Goal: Navigation & Orientation: Find specific page/section

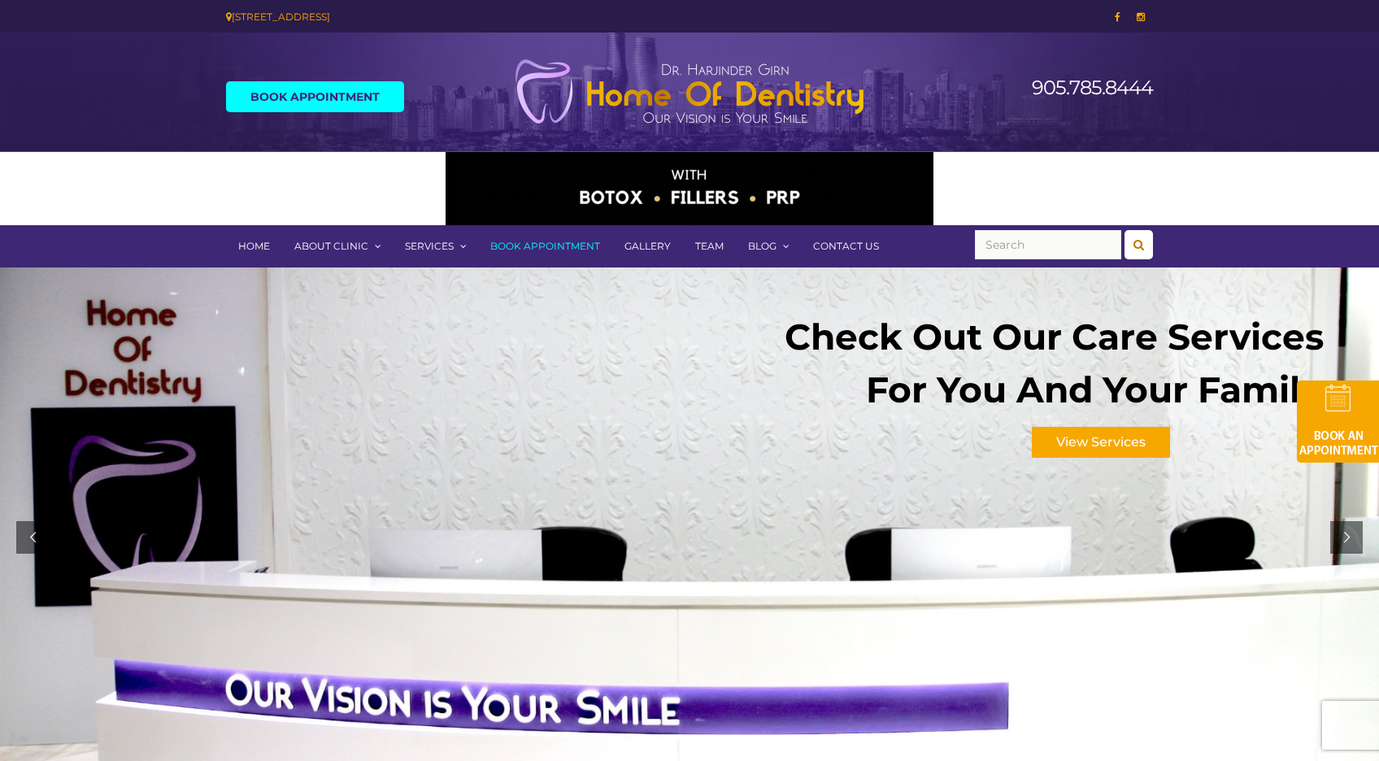
click at [839, 246] on link "Contact Us" at bounding box center [846, 246] width 90 height 42
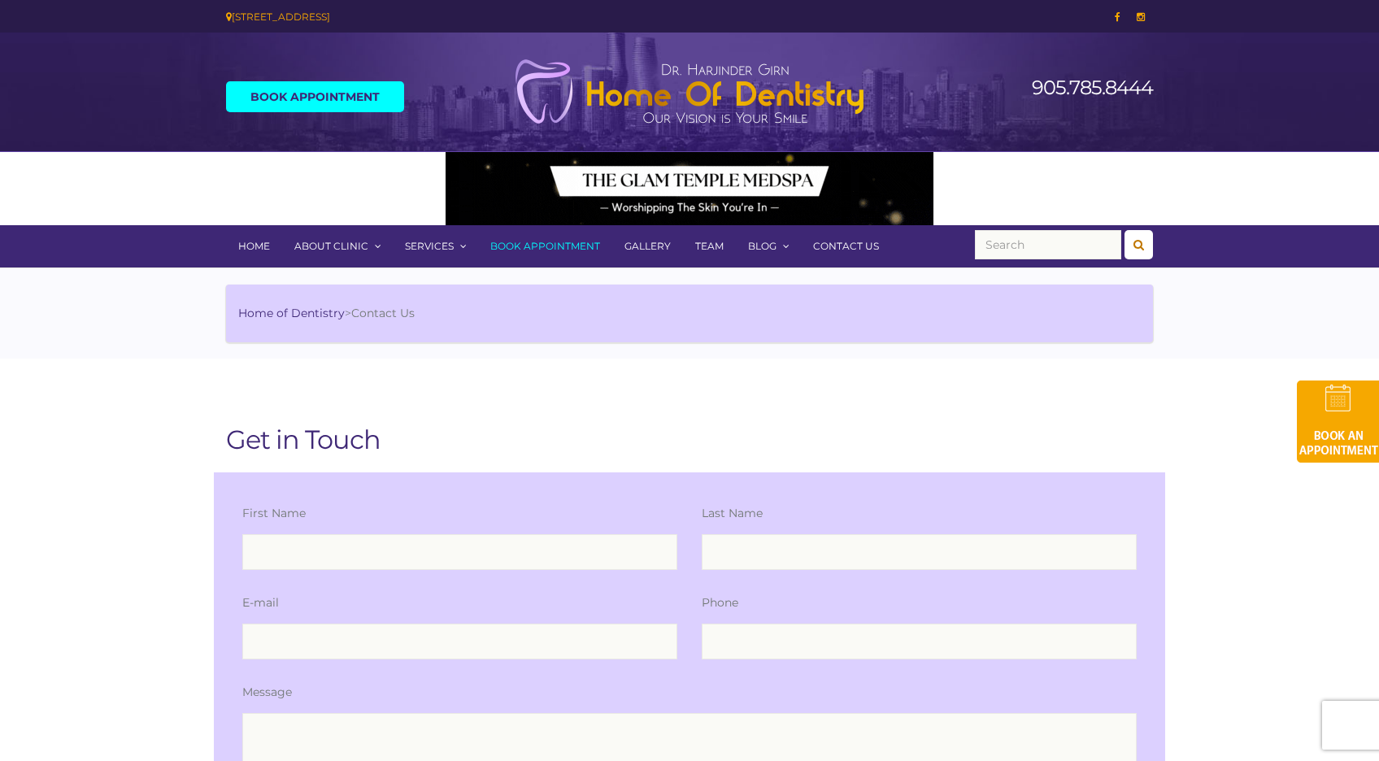
click at [254, 247] on link "Home" at bounding box center [254, 246] width 56 height 42
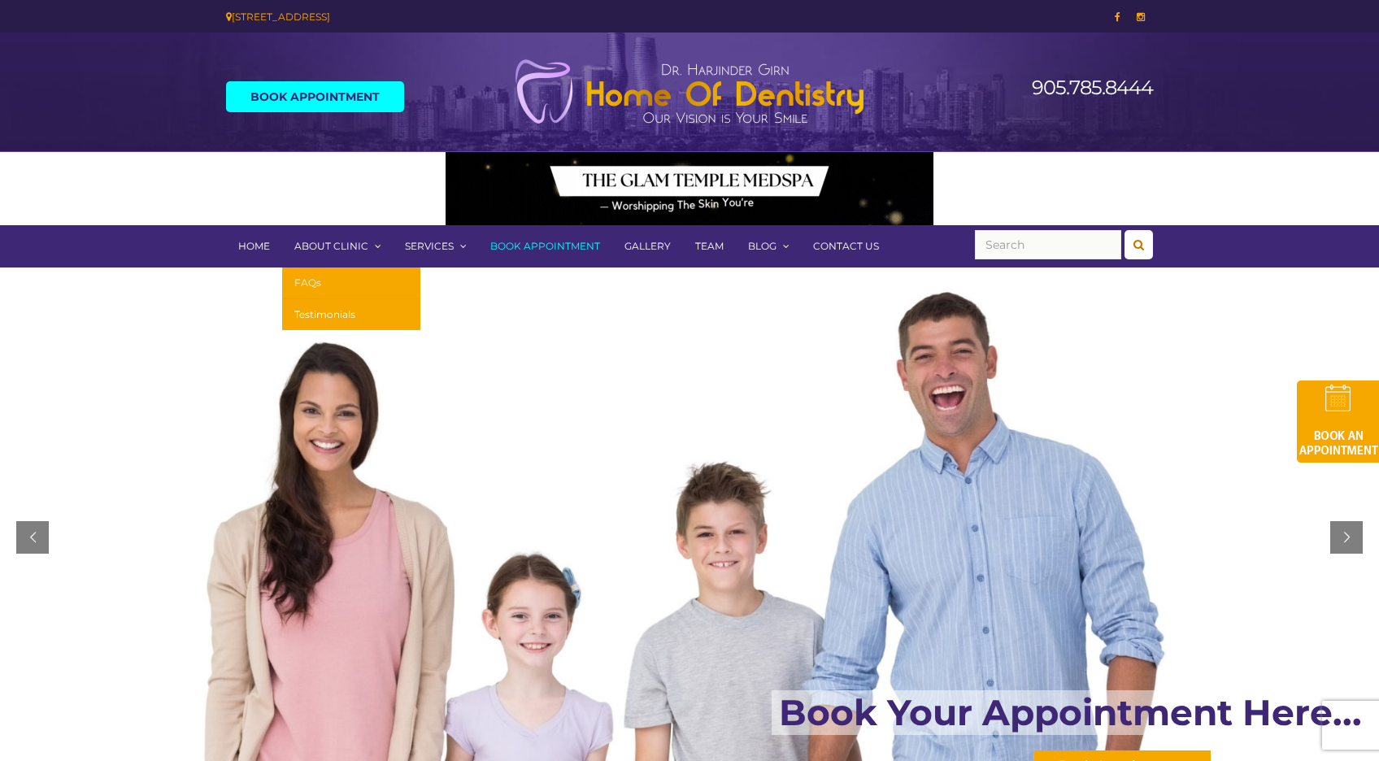
click at [325, 284] on link "FAQs" at bounding box center [351, 283] width 138 height 32
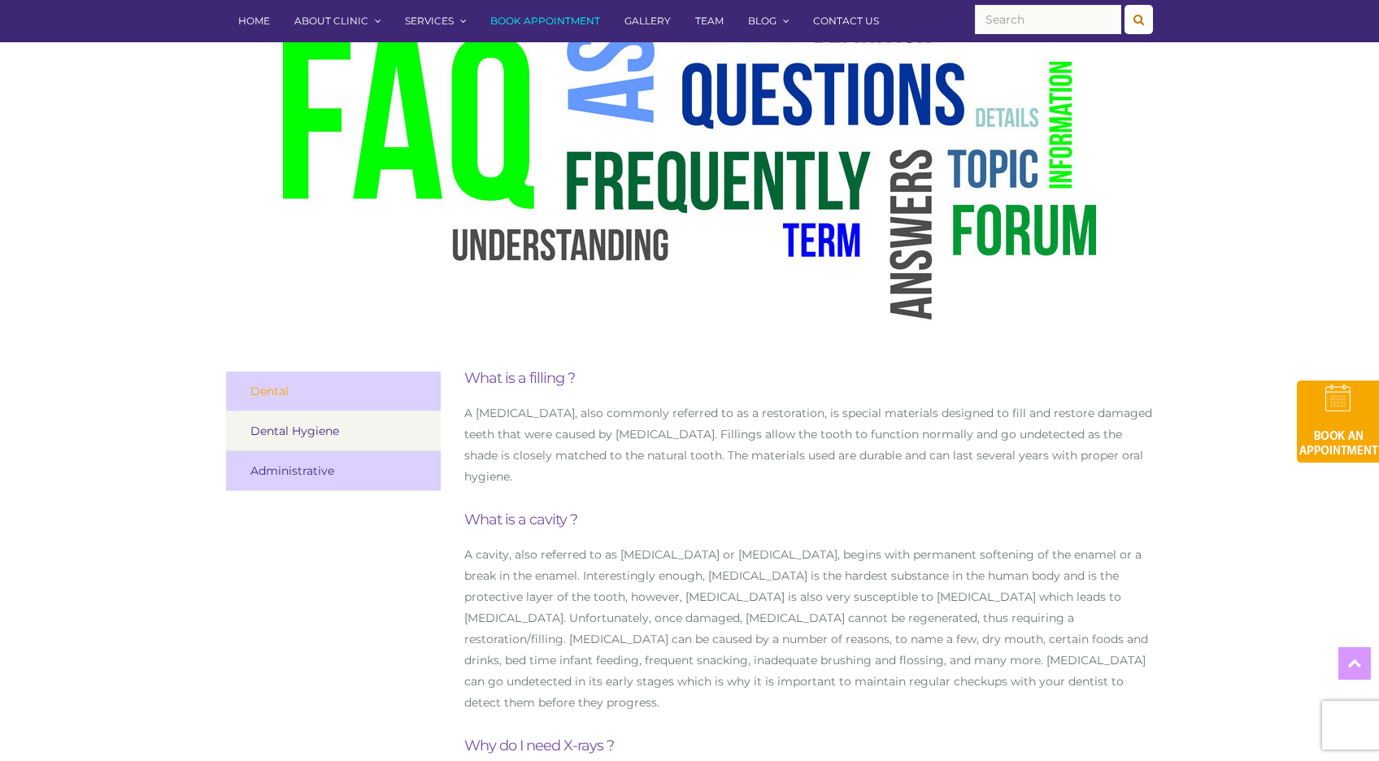
scroll to position [498, 0]
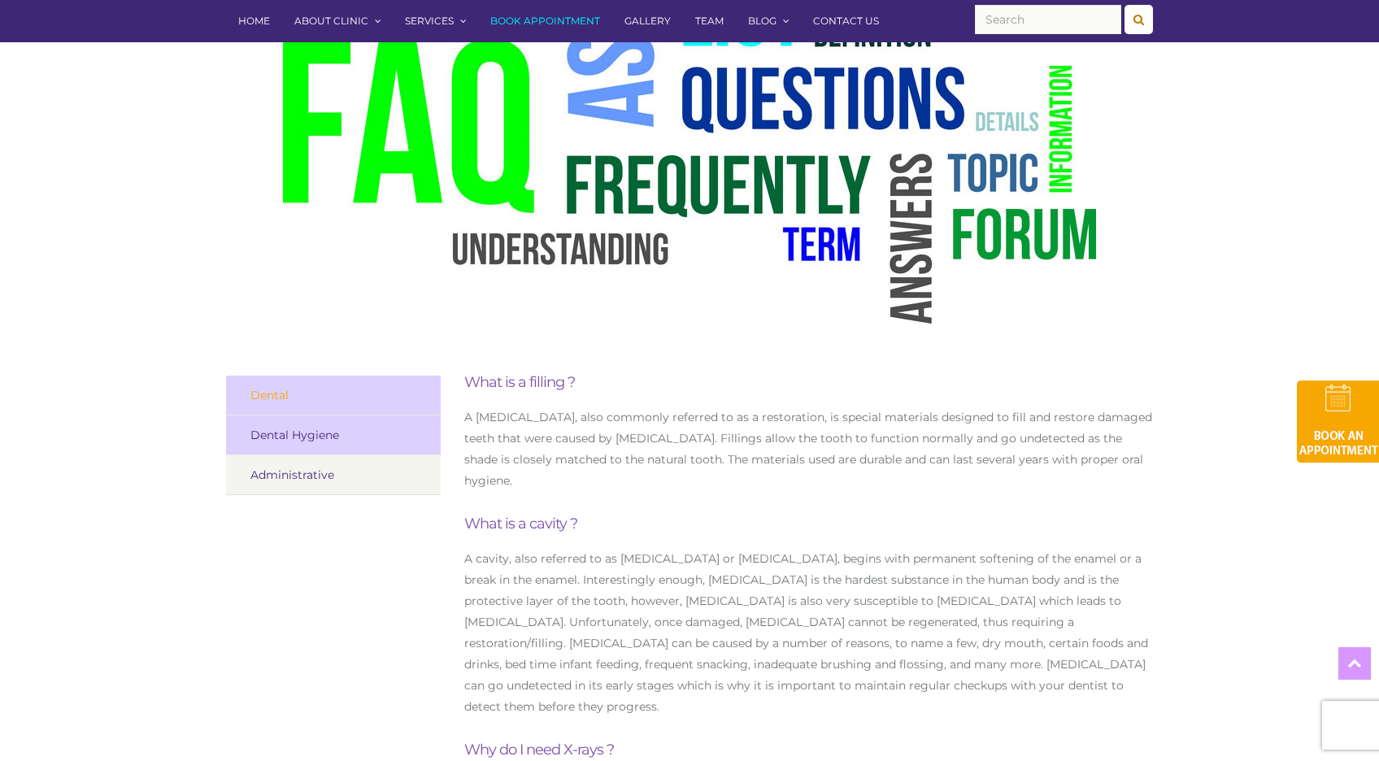
click at [284, 477] on link "Administrative" at bounding box center [333, 475] width 215 height 40
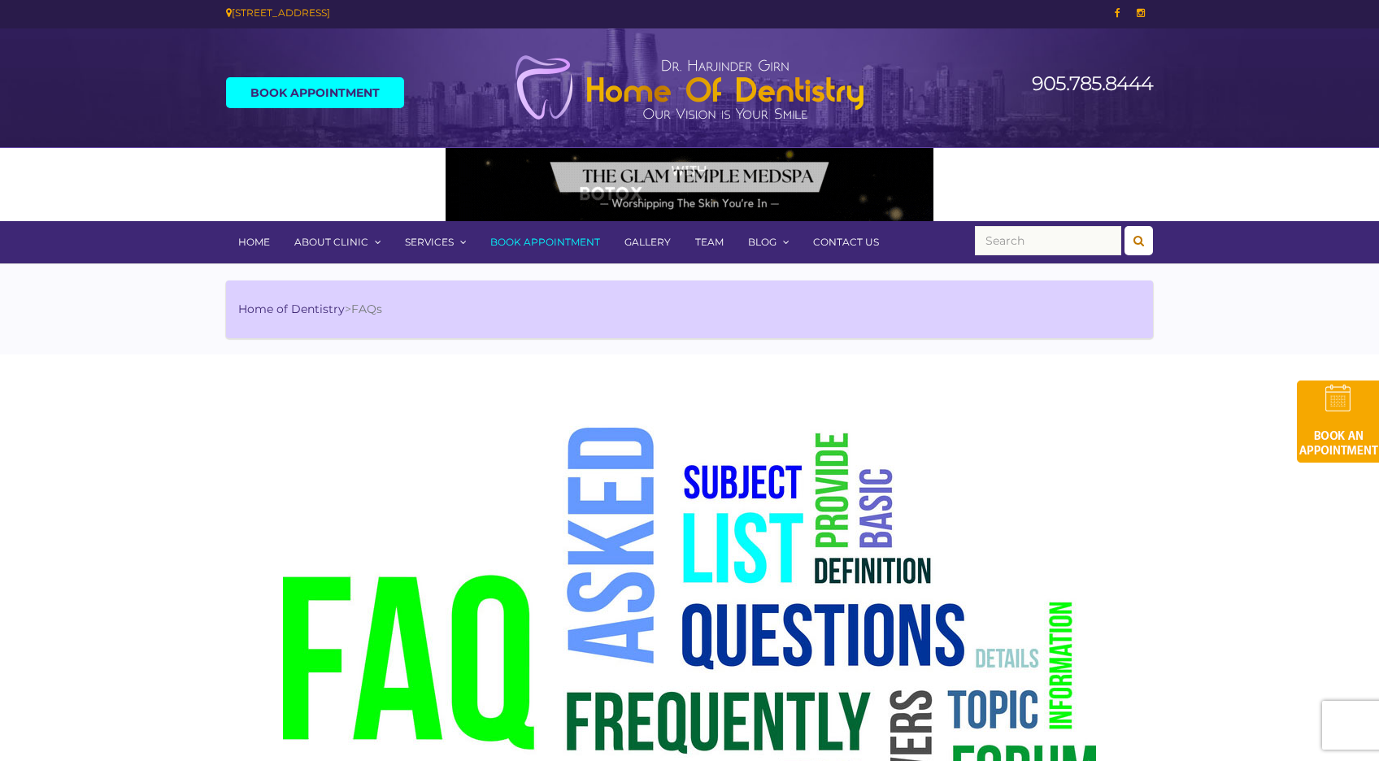
scroll to position [4, 0]
click at [253, 246] on link "Home" at bounding box center [254, 242] width 56 height 42
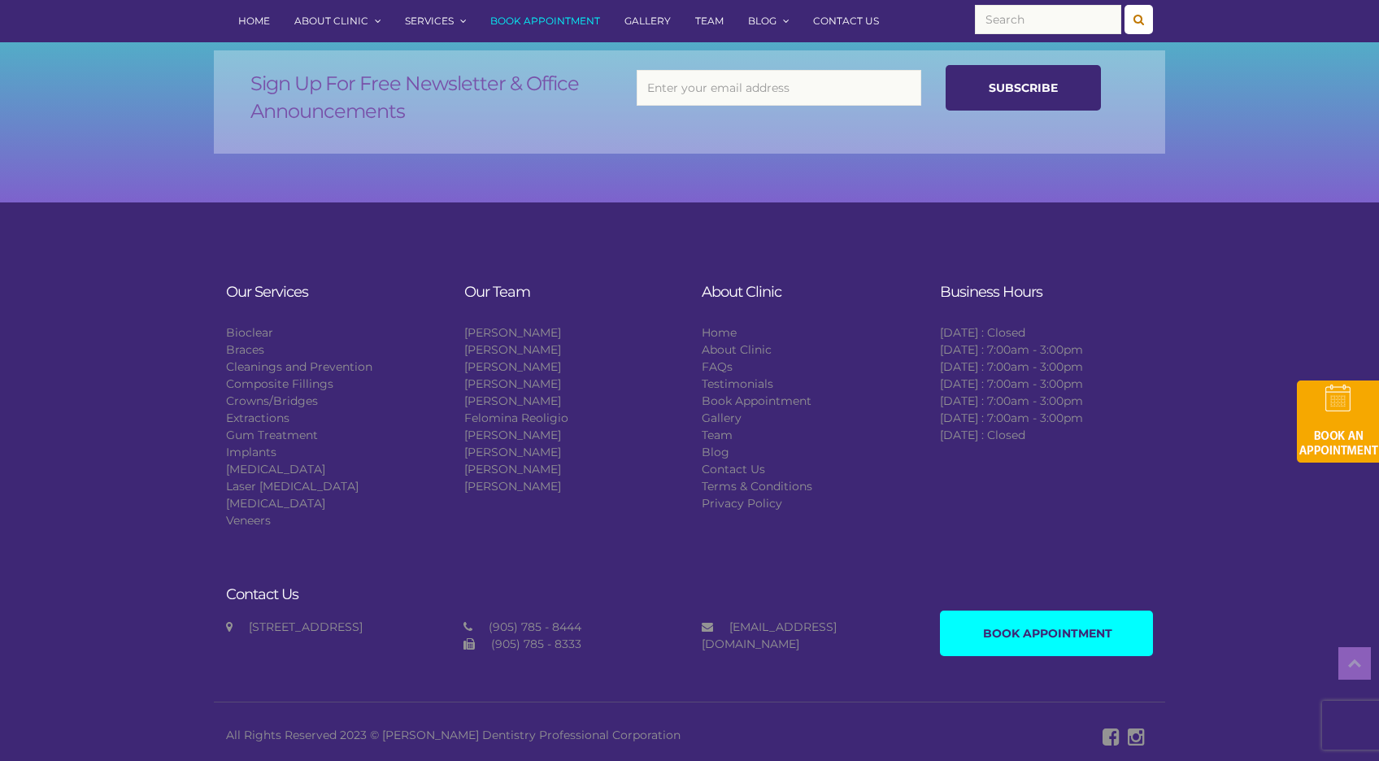
scroll to position [2785, 0]
